Goal: Transaction & Acquisition: Purchase product/service

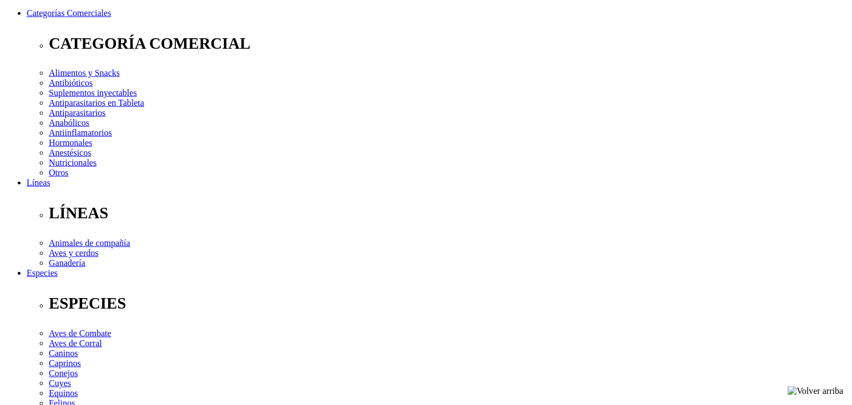
scroll to position [149, 0]
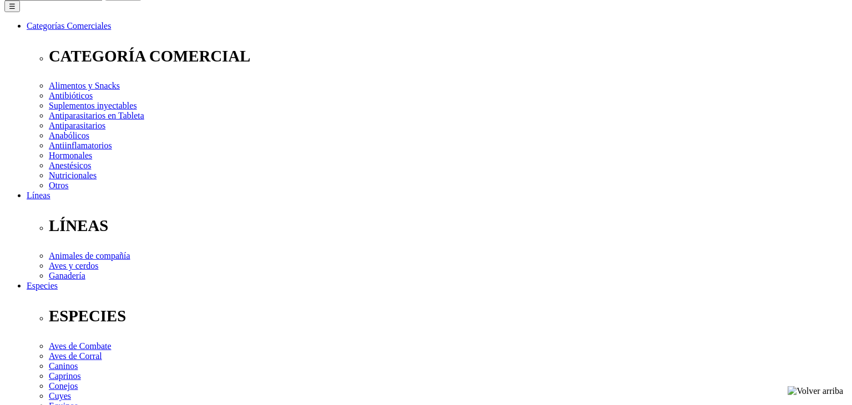
radio input "true"
select select "150"
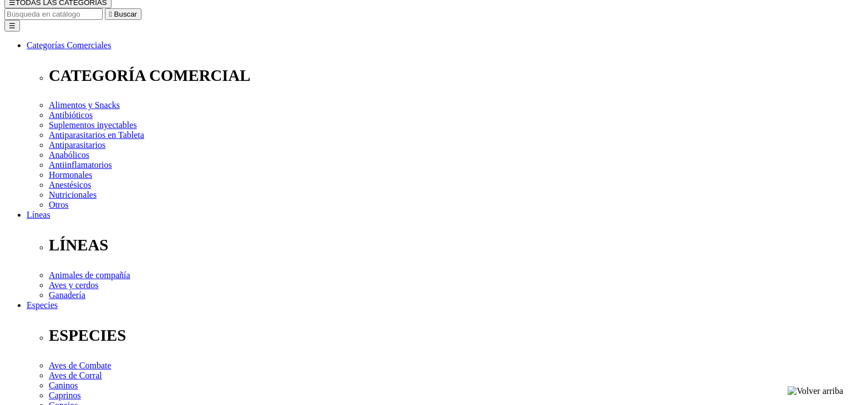
scroll to position [126, 0]
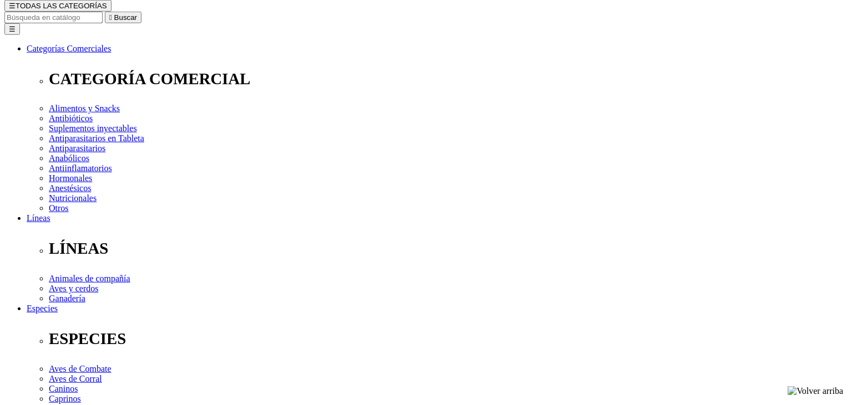
radio input "true"
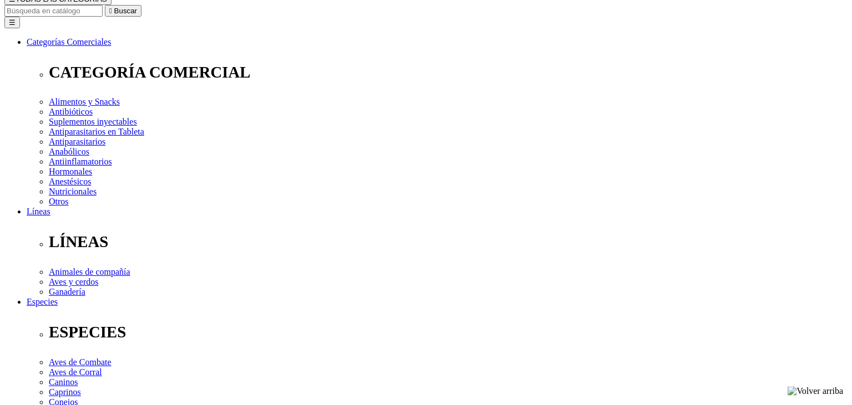
scroll to position [137, 0]
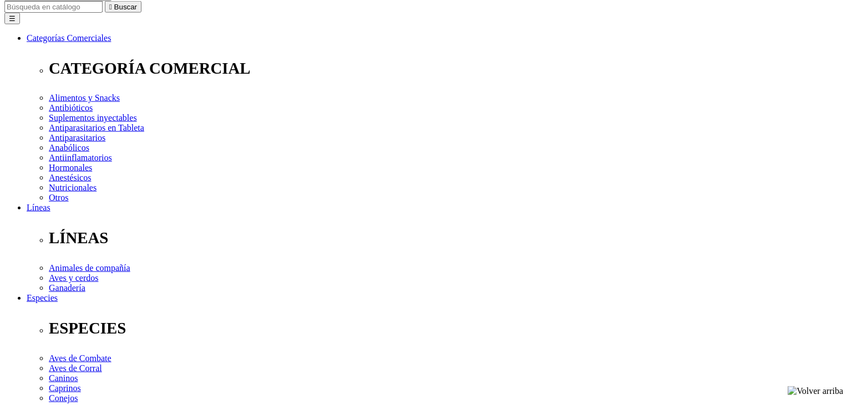
radio input "true"
select select "0"
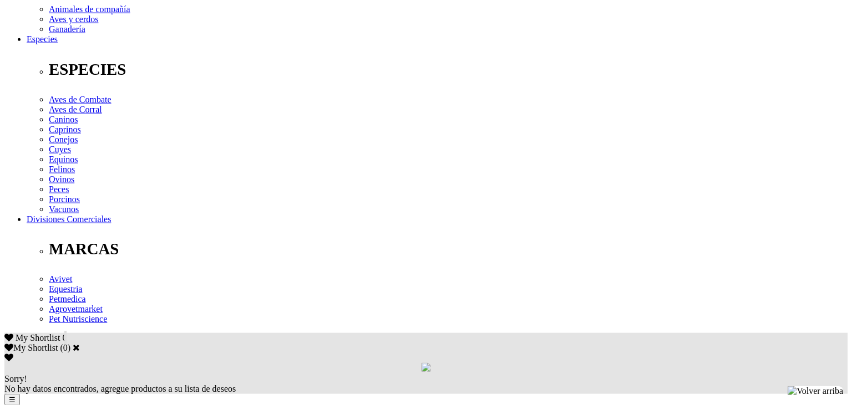
scroll to position [401, 0]
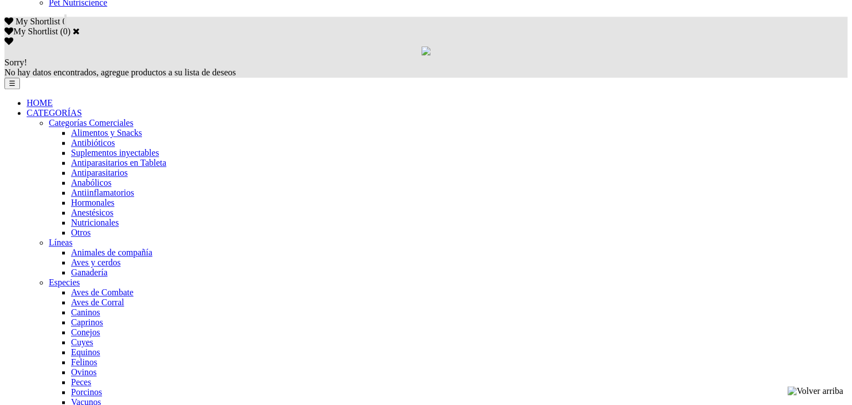
scroll to position [772, 0]
